Goal: Check status: Check status

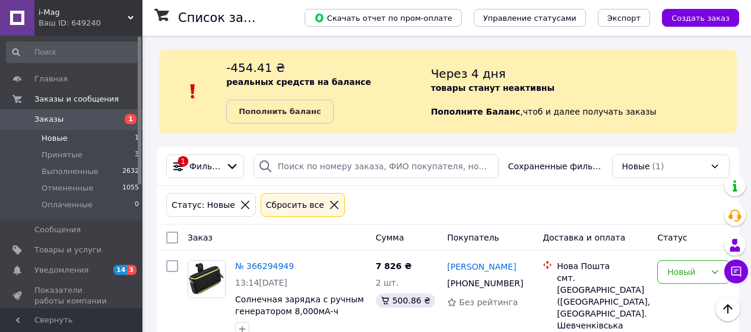
scroll to position [89, 0]
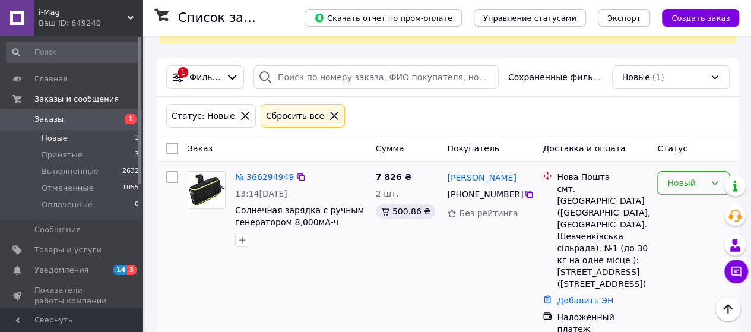
click at [693, 177] on div "Новый" at bounding box center [686, 182] width 38 height 13
click at [686, 204] on li "Принят" at bounding box center [693, 207] width 71 height 21
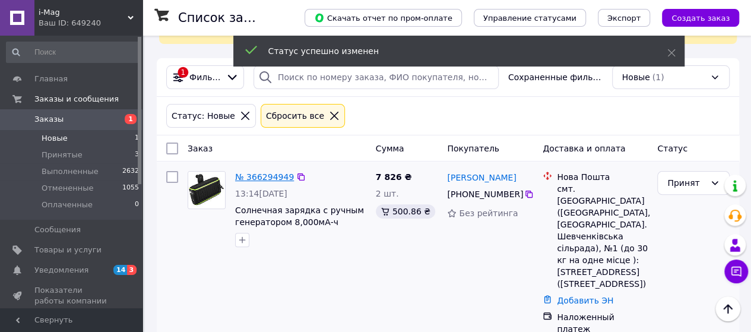
click at [266, 177] on link "№ 366294949" at bounding box center [264, 176] width 59 height 9
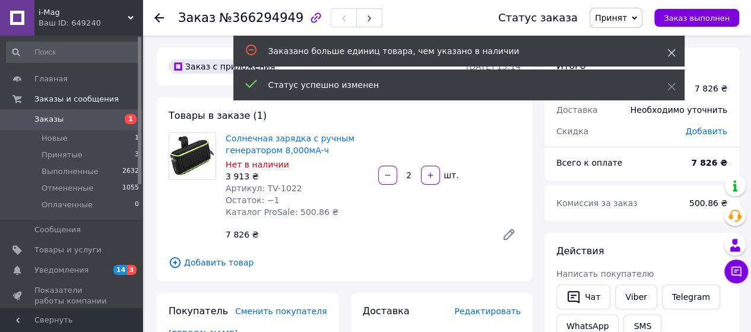
click at [669, 50] on icon at bounding box center [671, 53] width 8 height 8
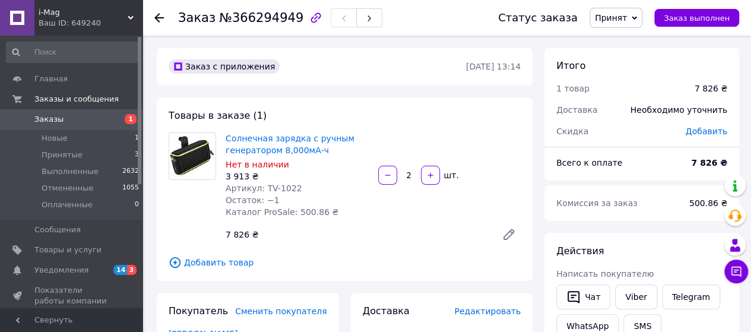
click at [670, 87] on div "1 товар" at bounding box center [618, 88] width 138 height 26
click at [640, 296] on link "Viber" at bounding box center [636, 296] width 42 height 25
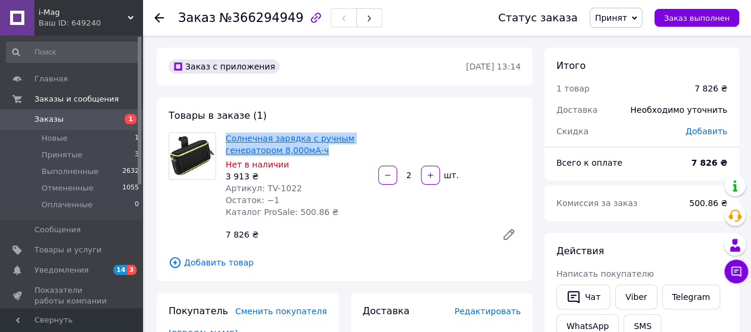
drag, startPoint x: 327, startPoint y: 151, endPoint x: 226, endPoint y: 142, distance: 102.0
click at [226, 142] on span "Солнечная зарядка с ручным генератором 8,000мА-ч" at bounding box center [297, 144] width 143 height 24
copy link "Солнечная зарядка с ручным генератором 8,000мА-ч"
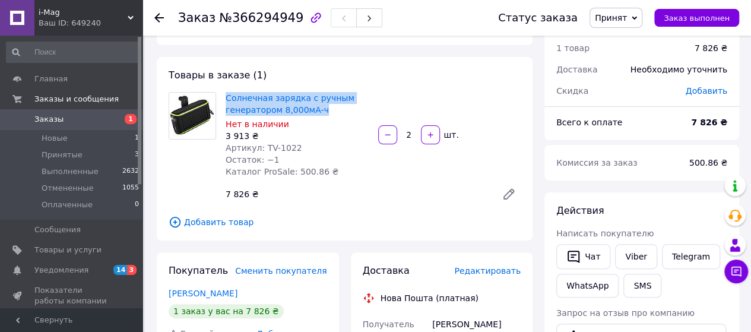
scroll to position [59, 0]
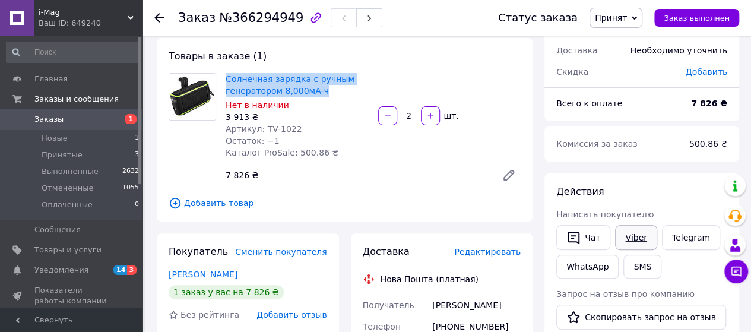
click at [626, 235] on link "Viber" at bounding box center [636, 237] width 42 height 25
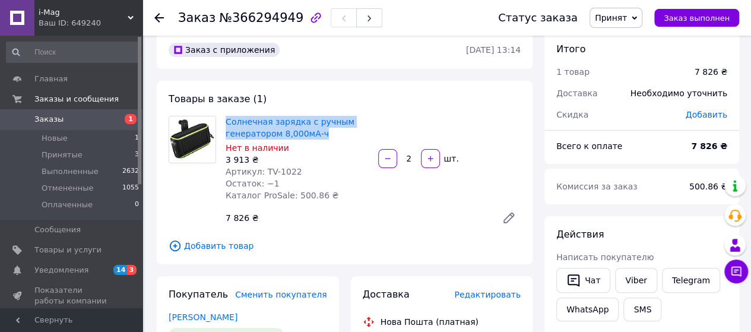
scroll to position [0, 0]
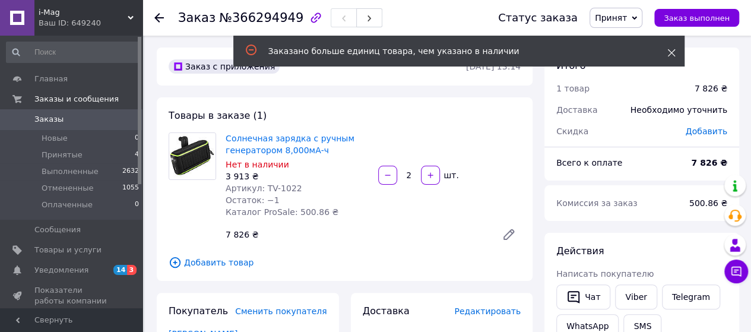
click at [672, 52] on use at bounding box center [671, 53] width 8 height 8
